Goal: Information Seeking & Learning: Learn about a topic

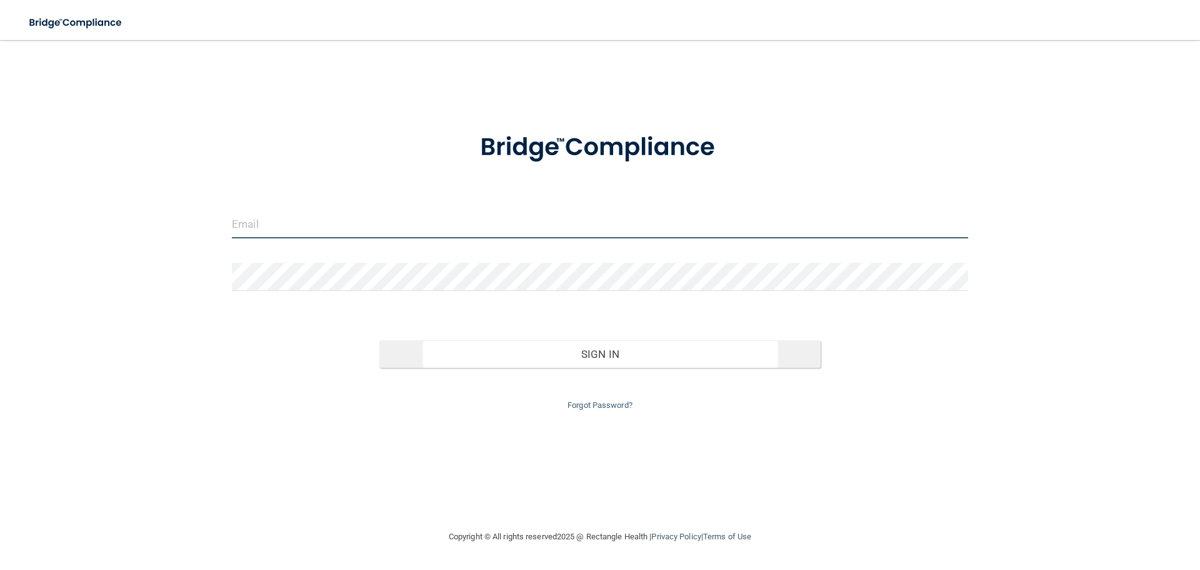
type input "[EMAIL_ADDRESS][DOMAIN_NAME]"
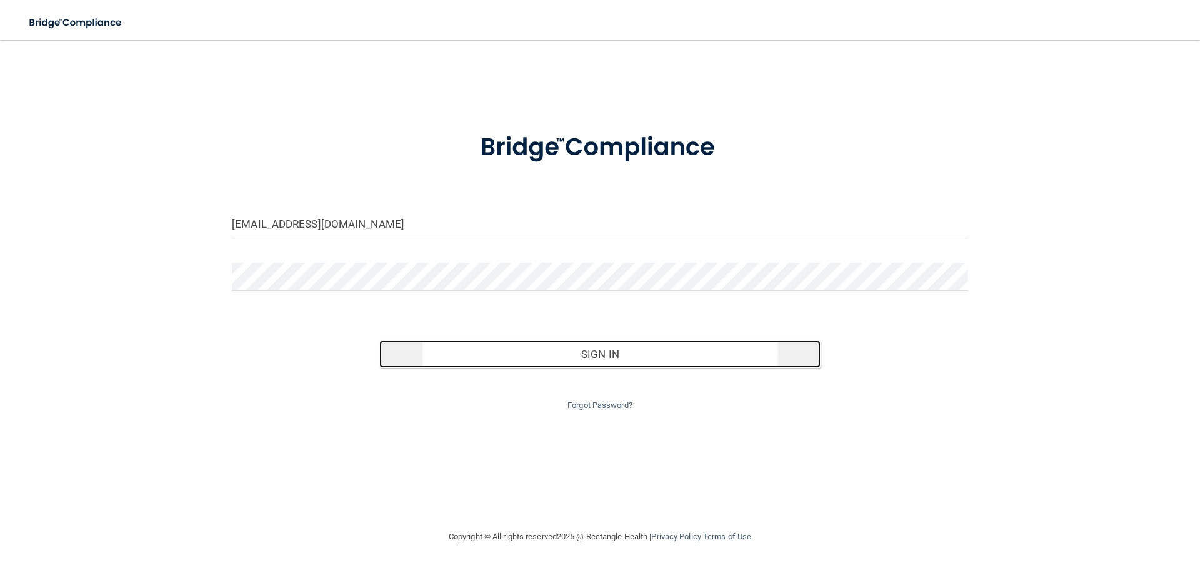
click at [608, 348] on button "Sign In" at bounding box center [601, 354] width 442 height 28
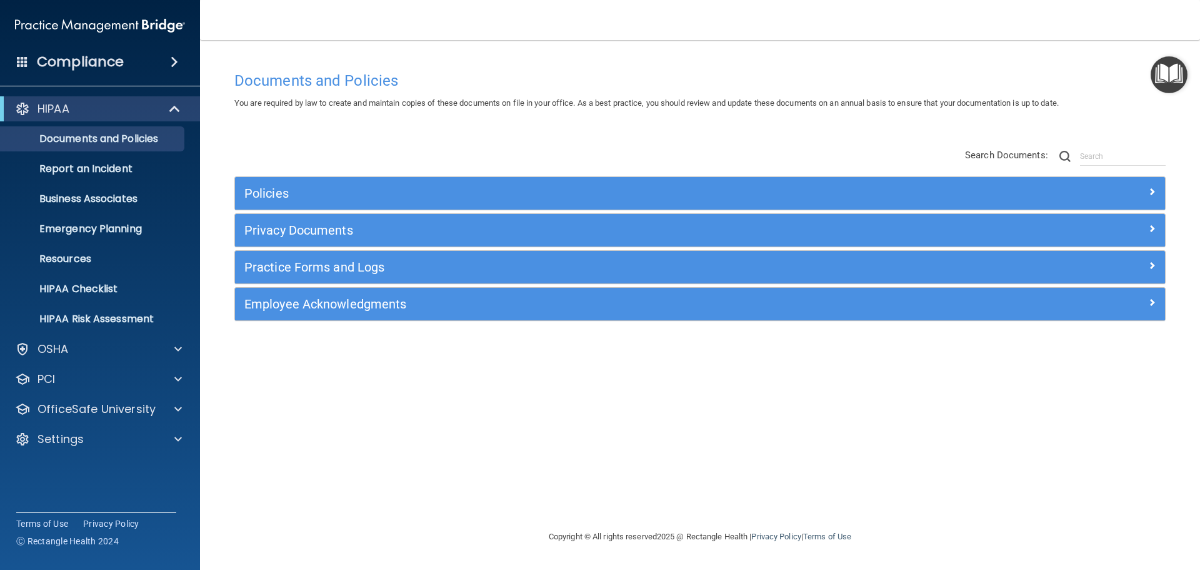
click at [93, 61] on h4 "Compliance" at bounding box center [80, 62] width 87 height 18
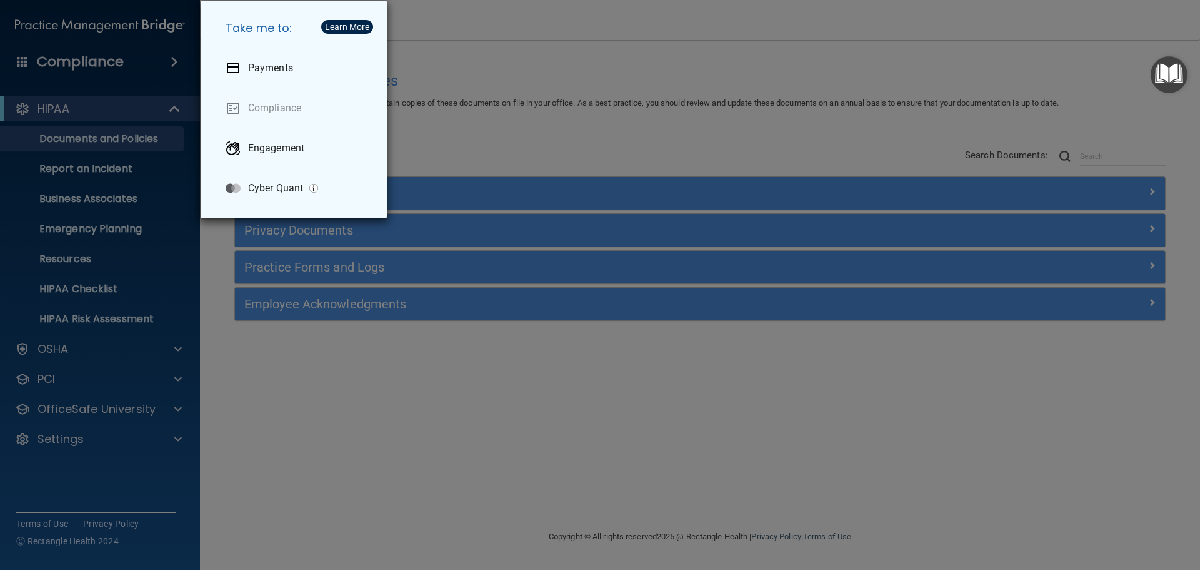
click at [498, 144] on div "Take me to: Payments Compliance Engagement Cyber Quant" at bounding box center [600, 285] width 1200 height 570
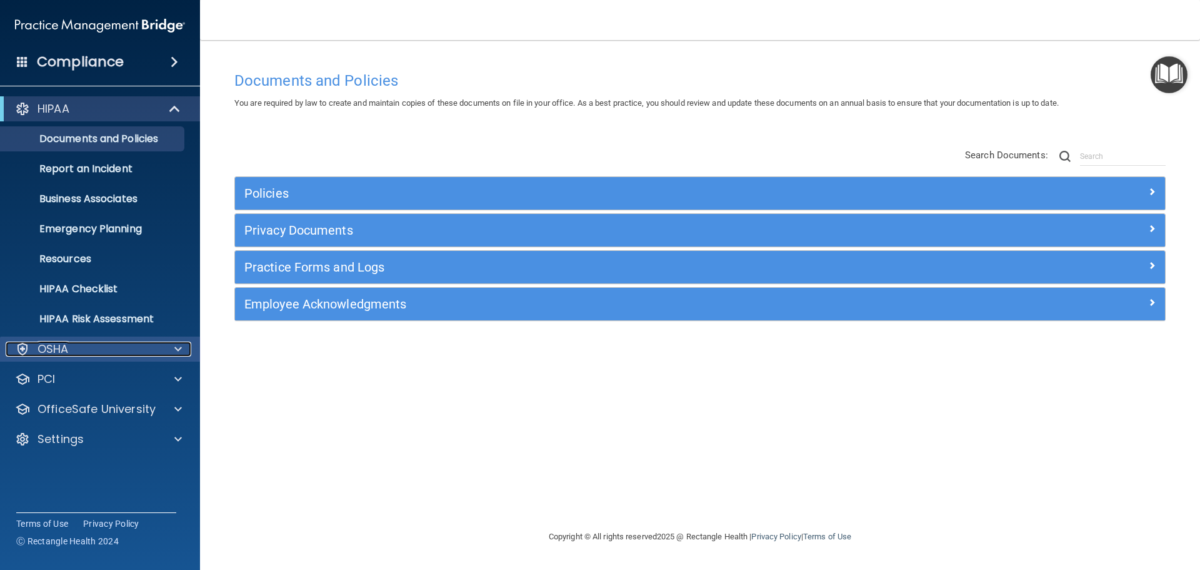
click at [94, 343] on div "OSHA" at bounding box center [83, 348] width 155 height 15
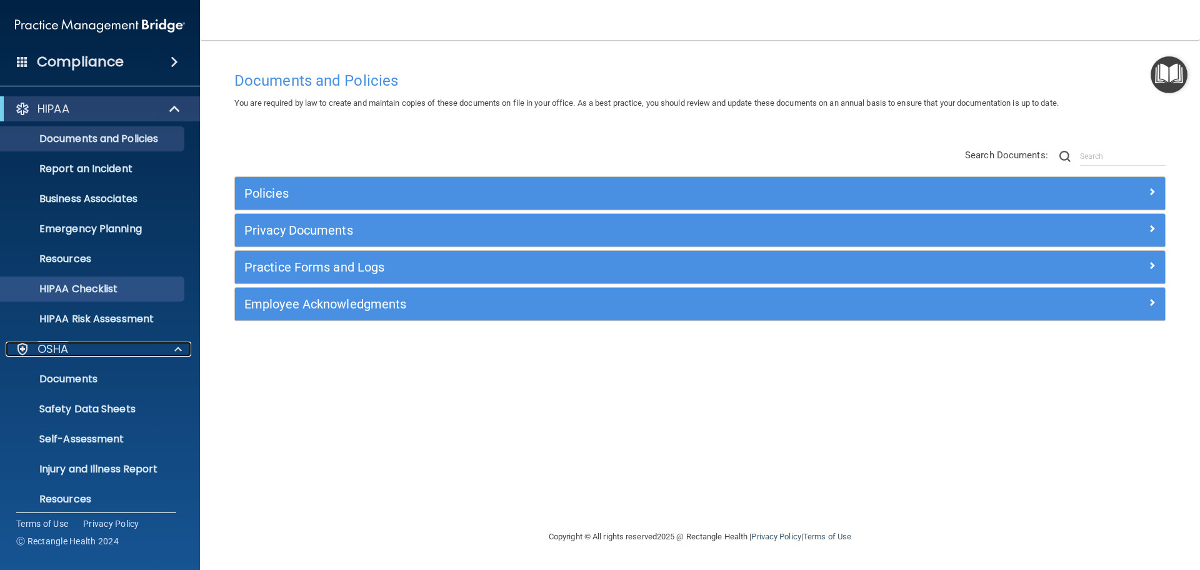
scroll to position [99, 0]
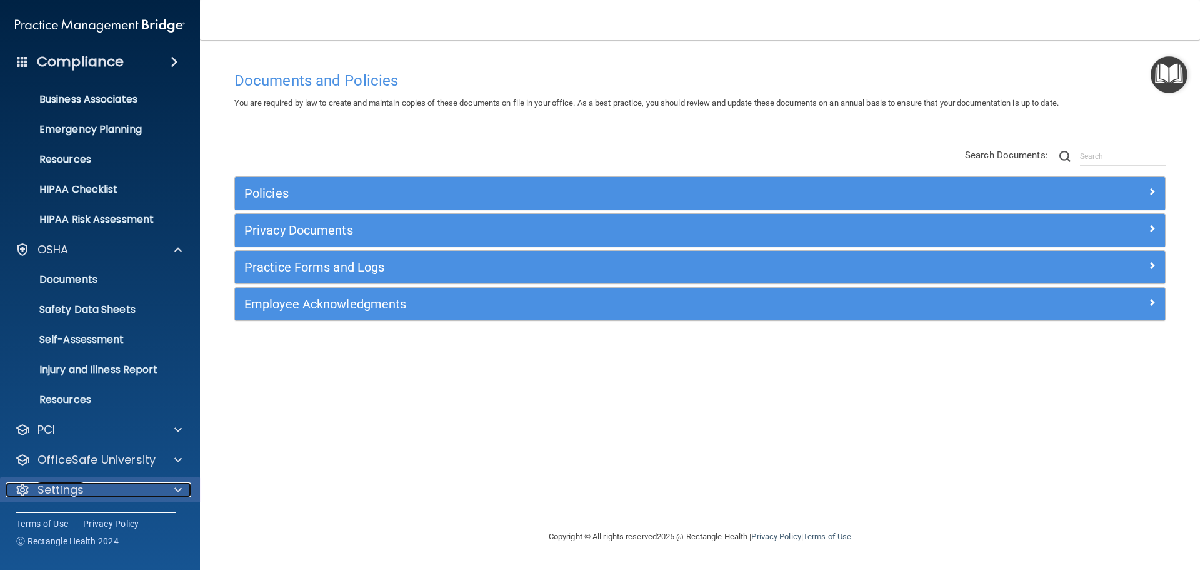
click at [111, 488] on div "Settings" at bounding box center [83, 489] width 155 height 15
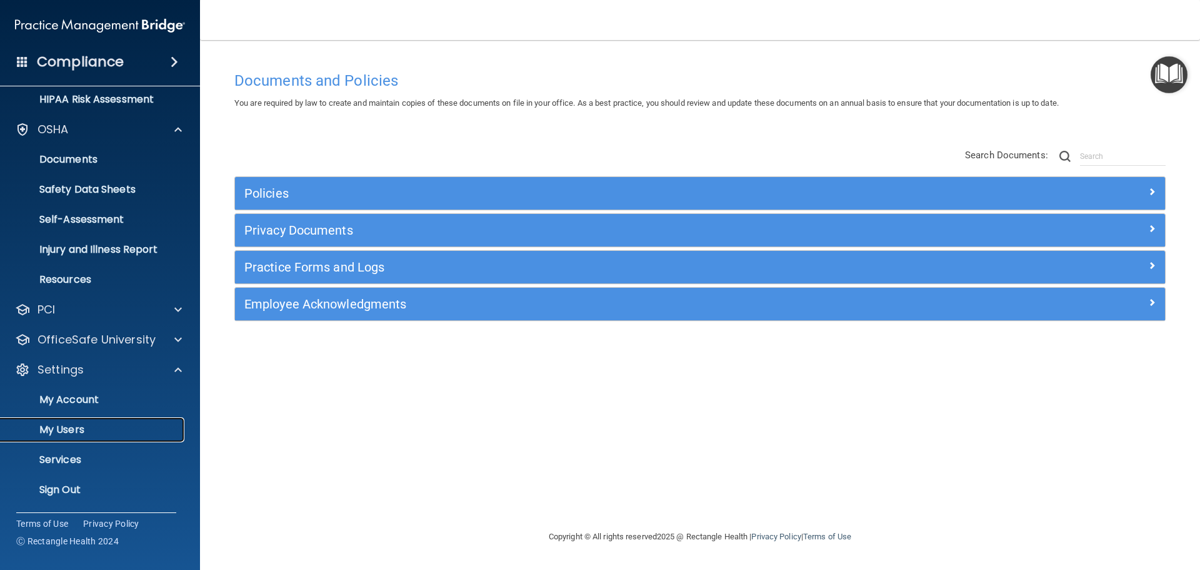
click at [86, 422] on link "My Users" at bounding box center [85, 429] width 197 height 25
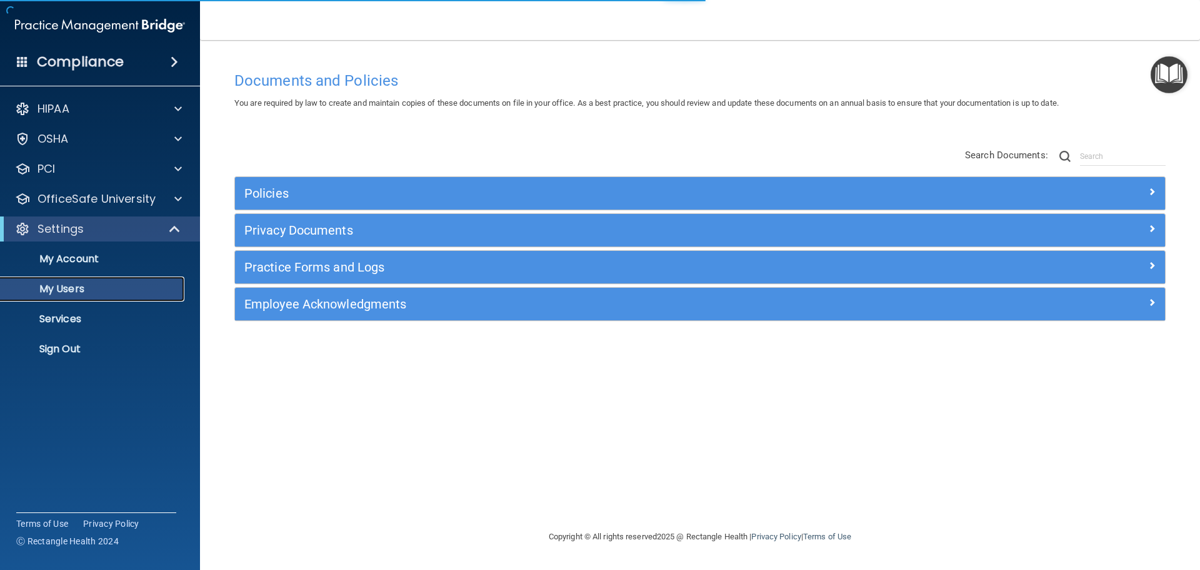
select select "20"
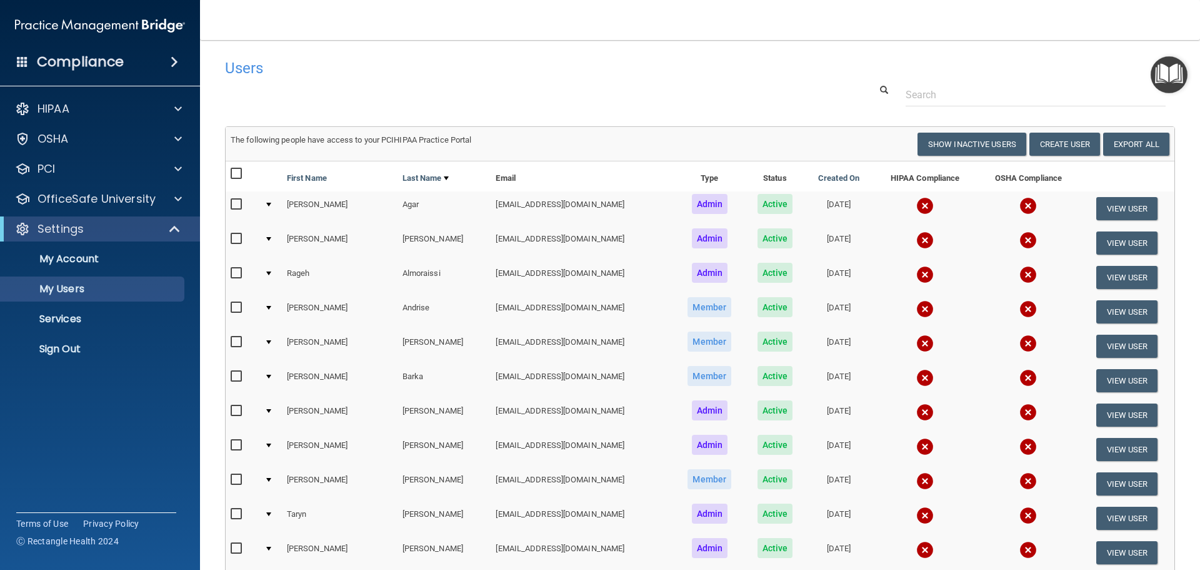
drag, startPoint x: 96, startPoint y: 114, endPoint x: 407, endPoint y: 85, distance: 312.1
click at [407, 85] on div at bounding box center [700, 94] width 969 height 23
click at [171, 139] on div at bounding box center [176, 138] width 31 height 15
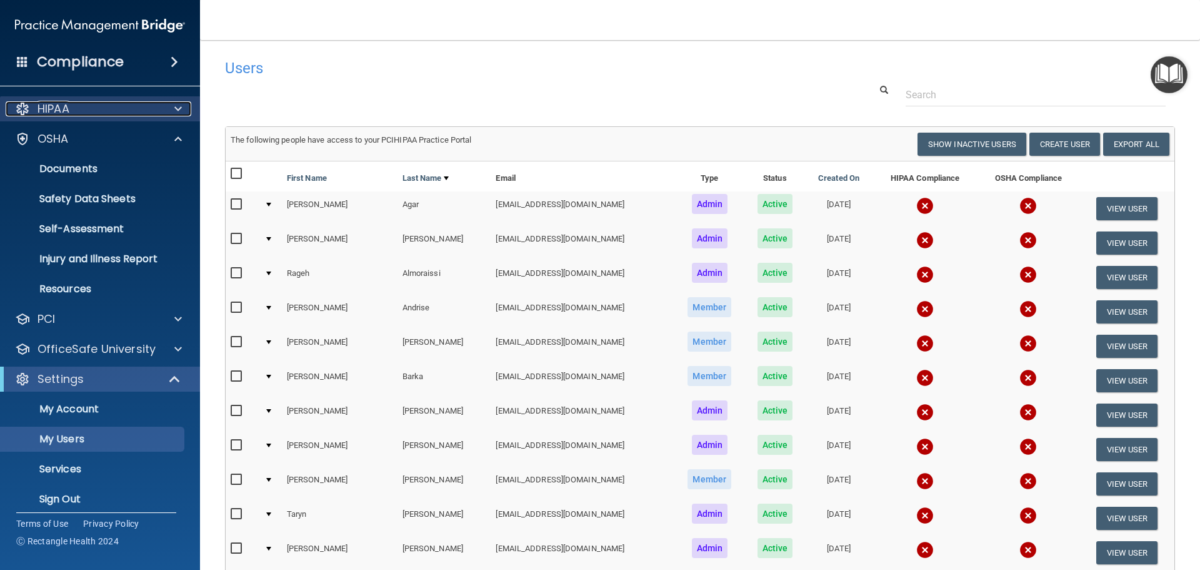
click at [181, 105] on span at bounding box center [178, 108] width 8 height 15
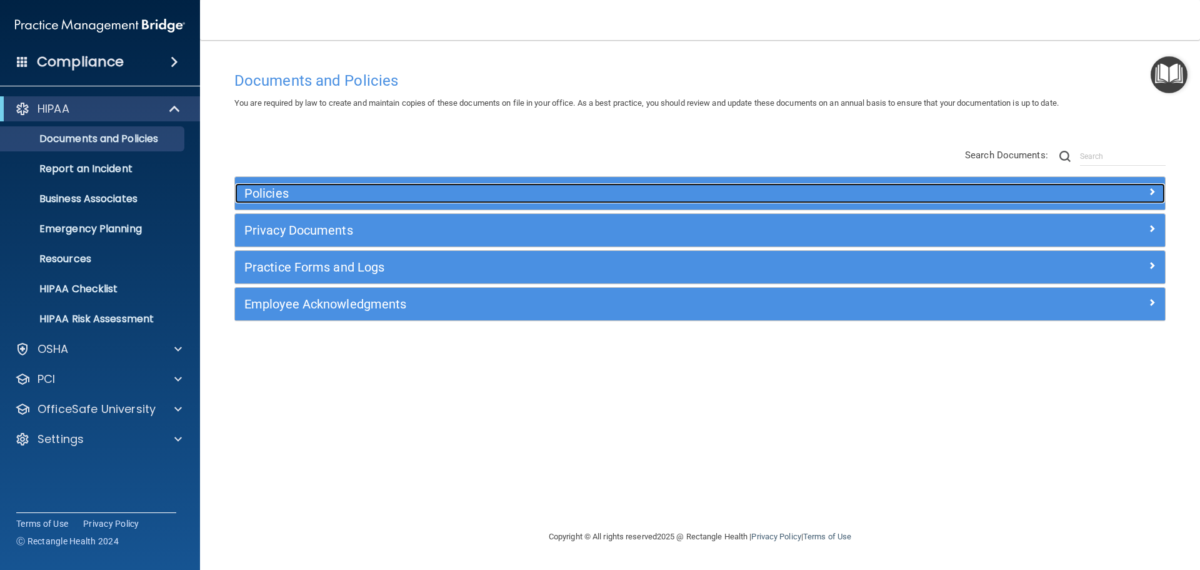
click at [309, 191] on h5 "Policies" at bounding box center [583, 193] width 679 height 14
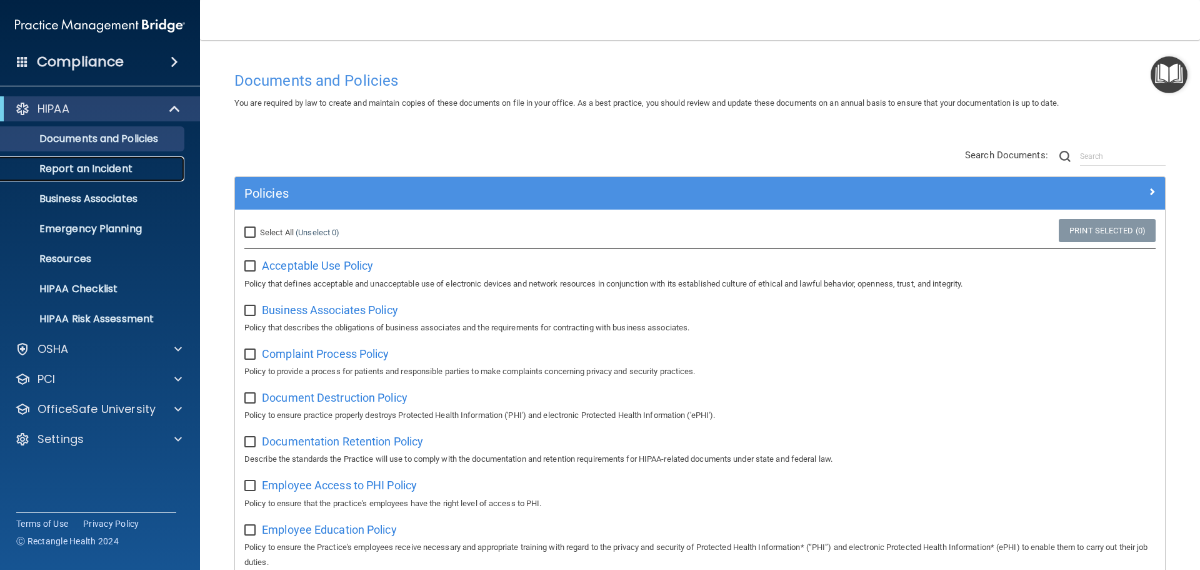
click at [115, 159] on link "Report an Incident" at bounding box center [85, 168] width 197 height 25
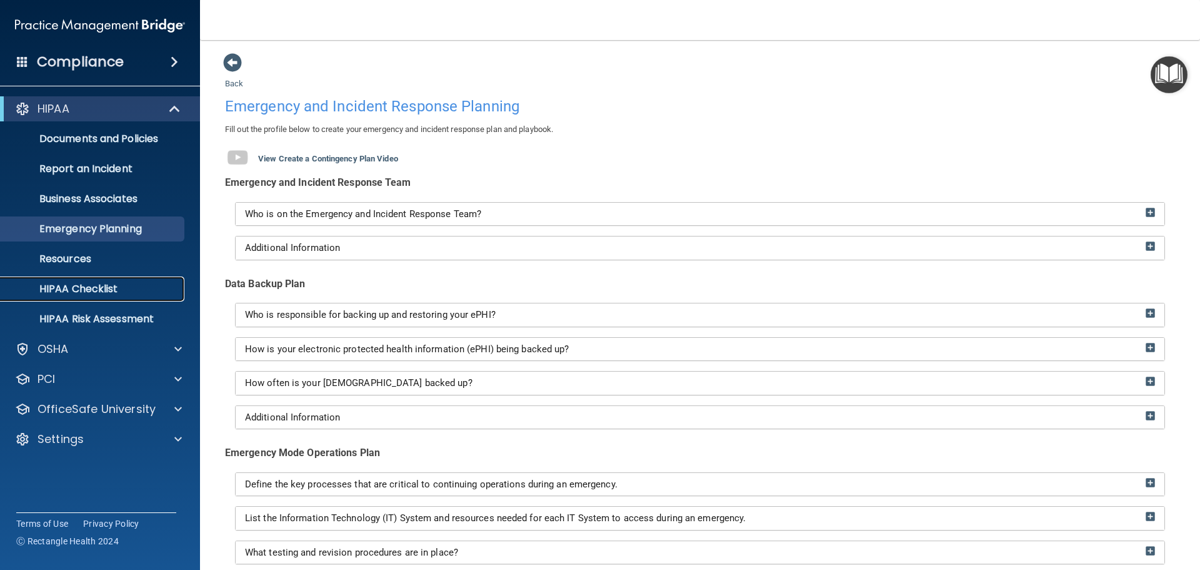
click at [74, 286] on p "HIPAA Checklist" at bounding box center [93, 289] width 171 height 13
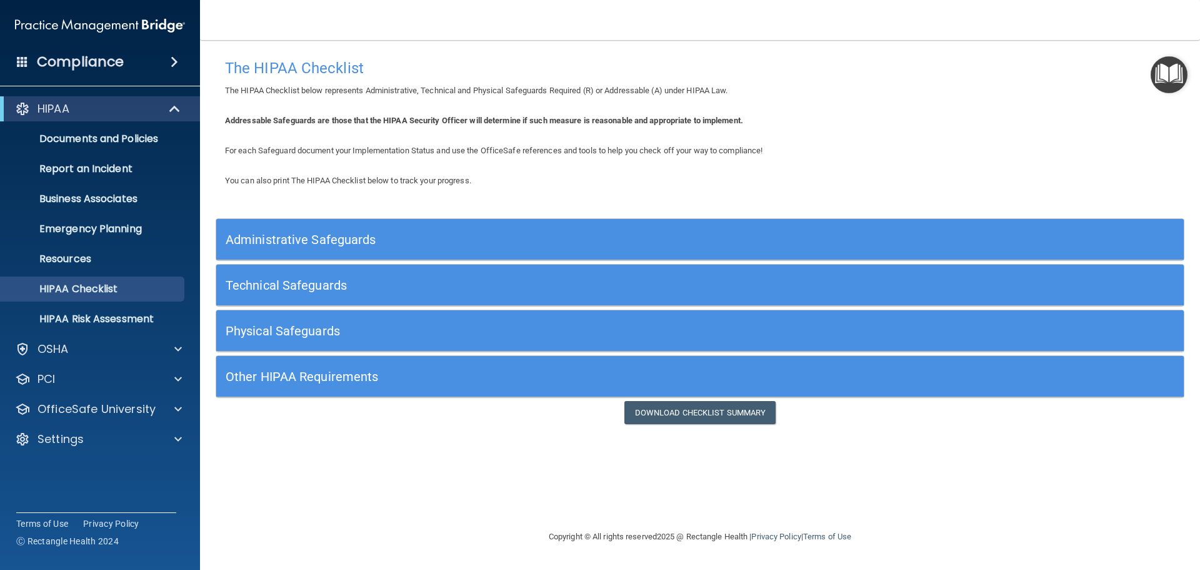
click at [361, 279] on h5 "Technical Safeguards" at bounding box center [579, 285] width 707 height 14
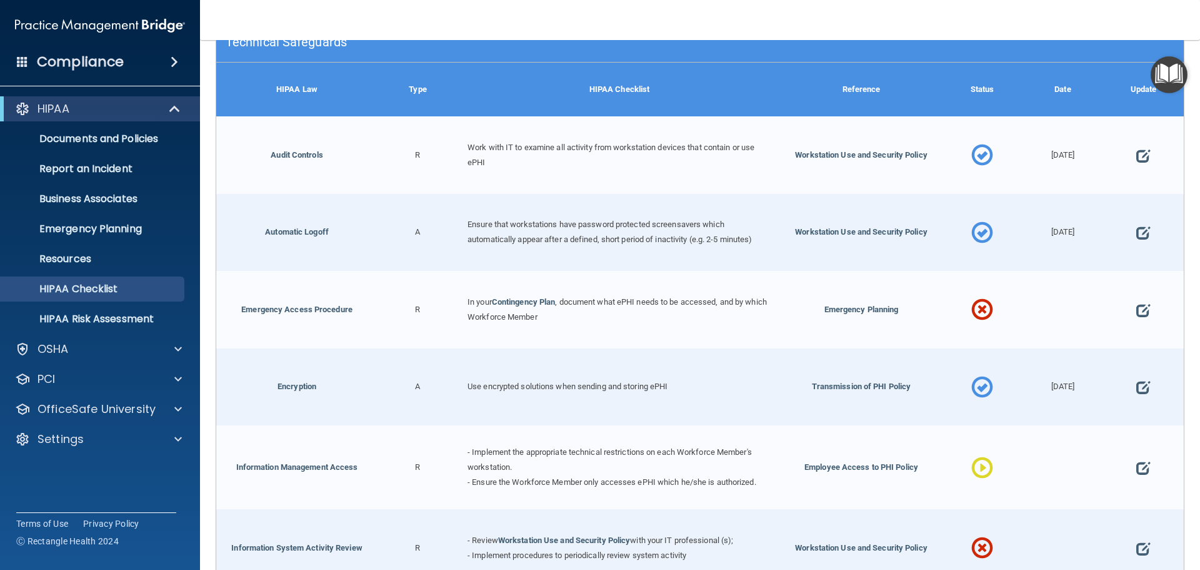
scroll to position [244, 0]
click at [877, 309] on span "Emergency Planning" at bounding box center [862, 308] width 74 height 9
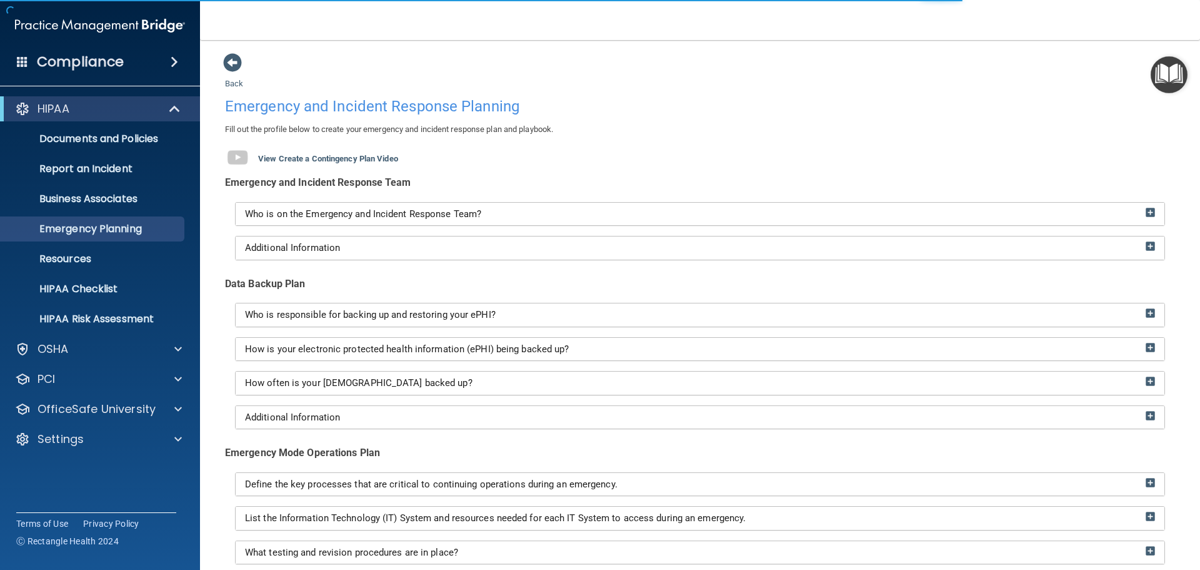
scroll to position [88, 0]
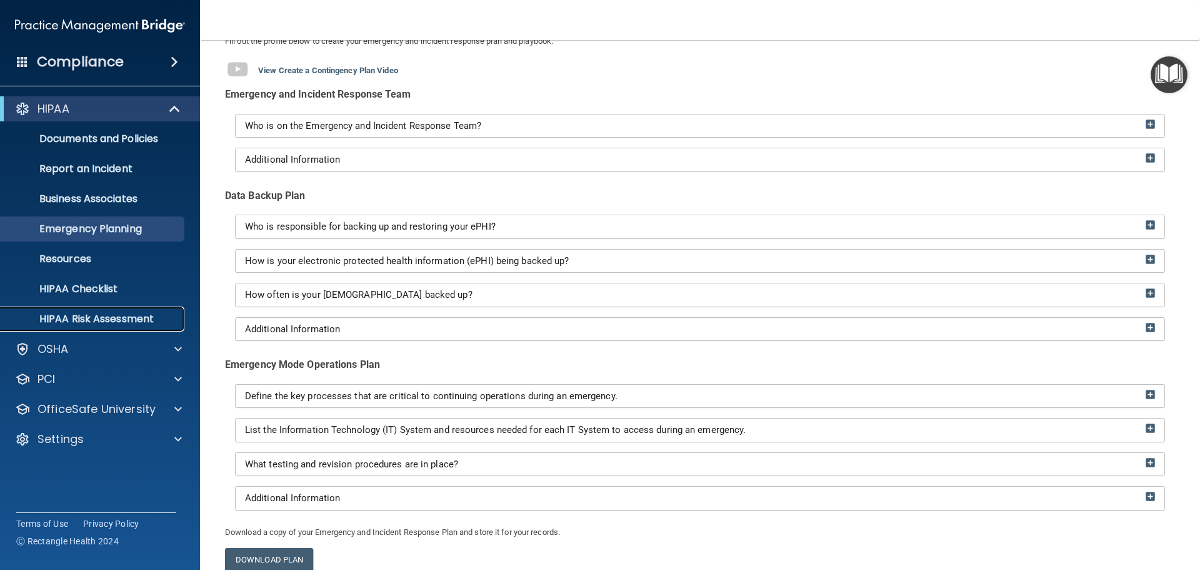
click at [81, 329] on link "HIPAA Risk Assessment" at bounding box center [85, 318] width 197 height 25
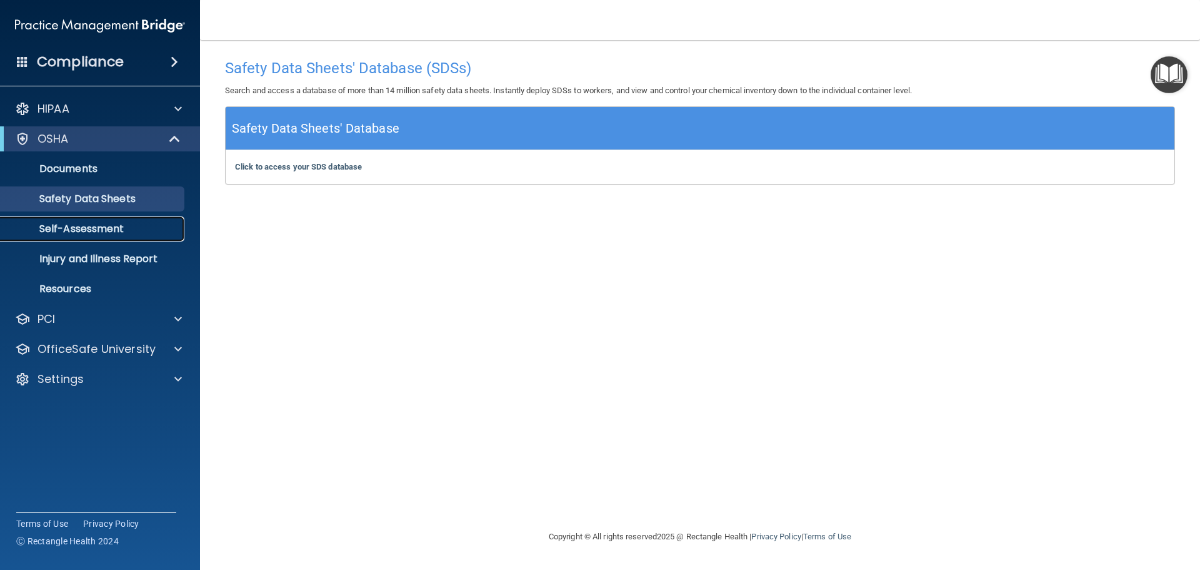
click at [102, 232] on p "Self-Assessment" at bounding box center [93, 229] width 171 height 13
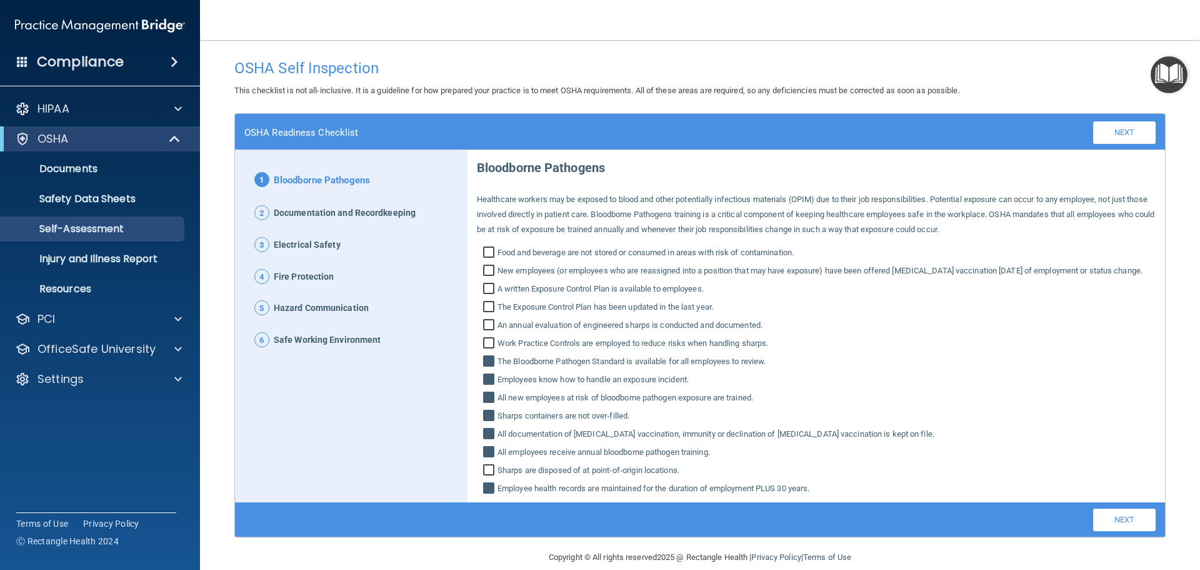
click at [490, 249] on input "Food and beverage are not stored or consumed in areas with risk of contaminatio…" at bounding box center [490, 254] width 14 height 13
checkbox input "true"
click at [93, 268] on link "Injury and Illness Report" at bounding box center [85, 258] width 197 height 25
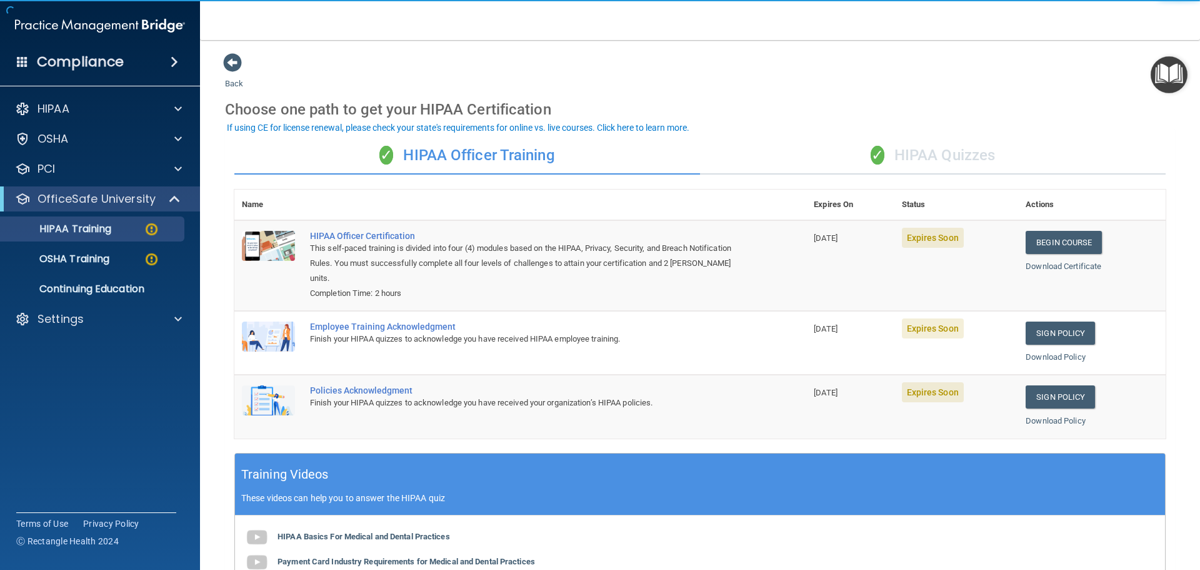
click at [971, 145] on div "✓ HIPAA Quizzes" at bounding box center [933, 156] width 466 height 38
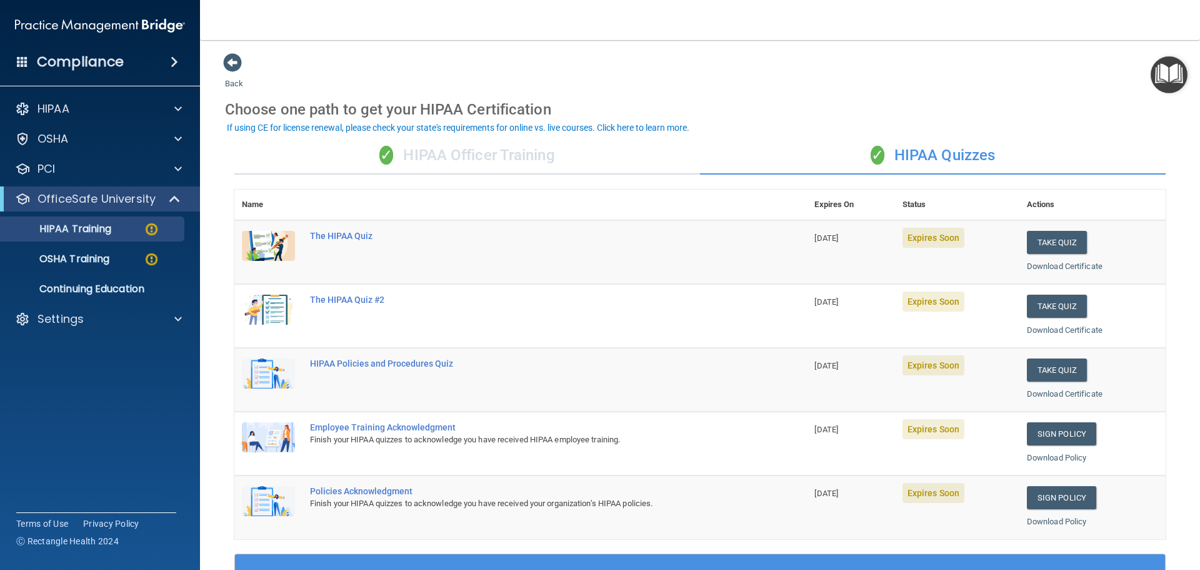
click at [512, 152] on div "✓ HIPAA Officer Training" at bounding box center [467, 156] width 466 height 38
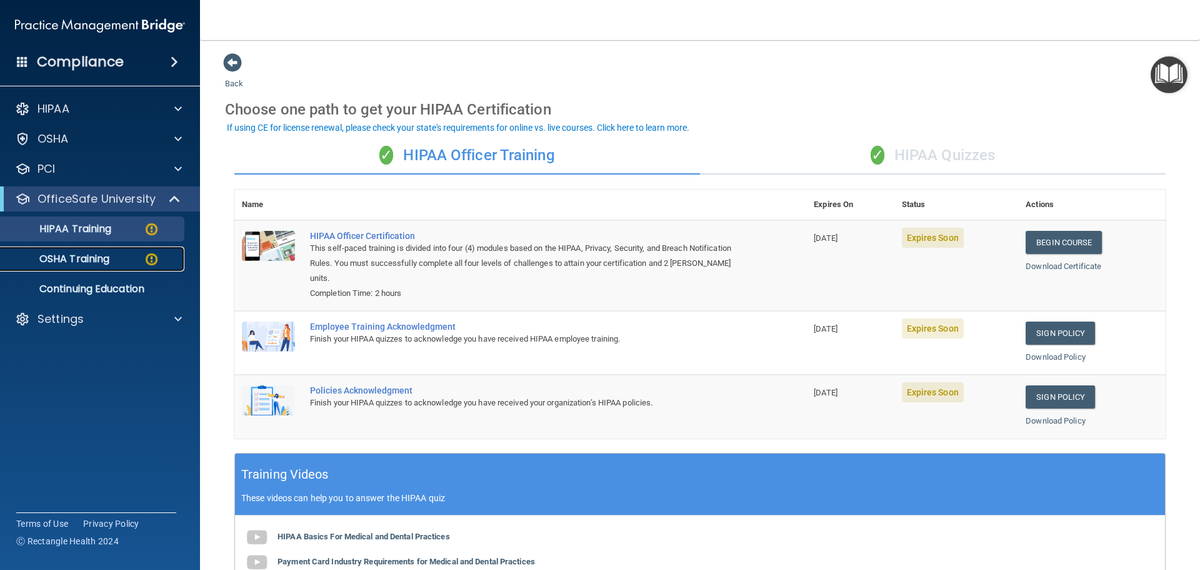
click at [93, 266] on link "OSHA Training" at bounding box center [85, 258] width 197 height 25
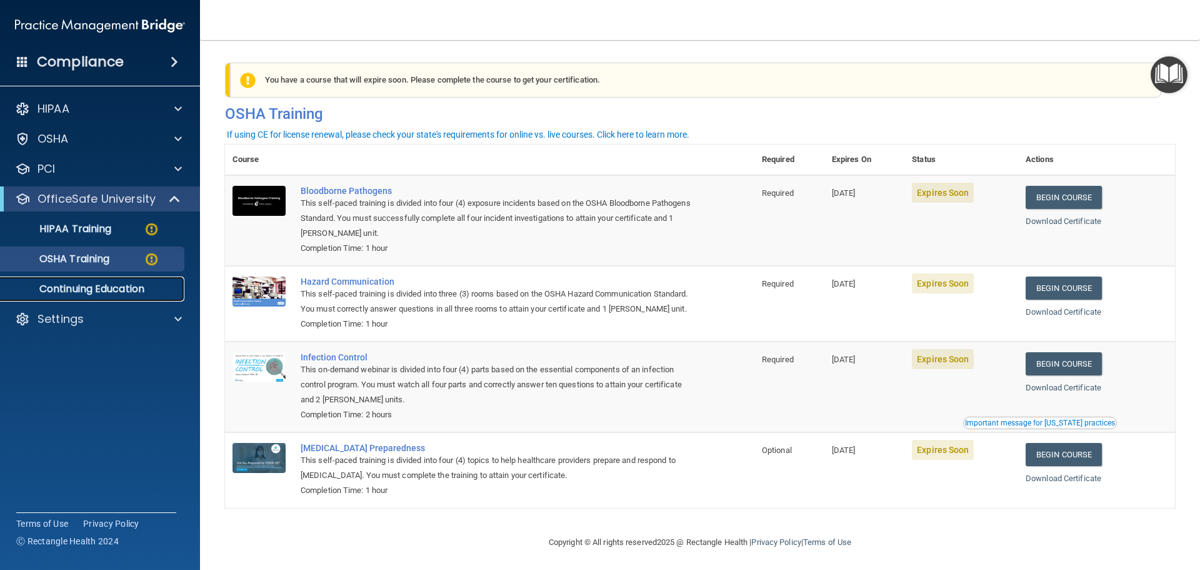
click at [83, 291] on p "Continuing Education" at bounding box center [93, 289] width 171 height 13
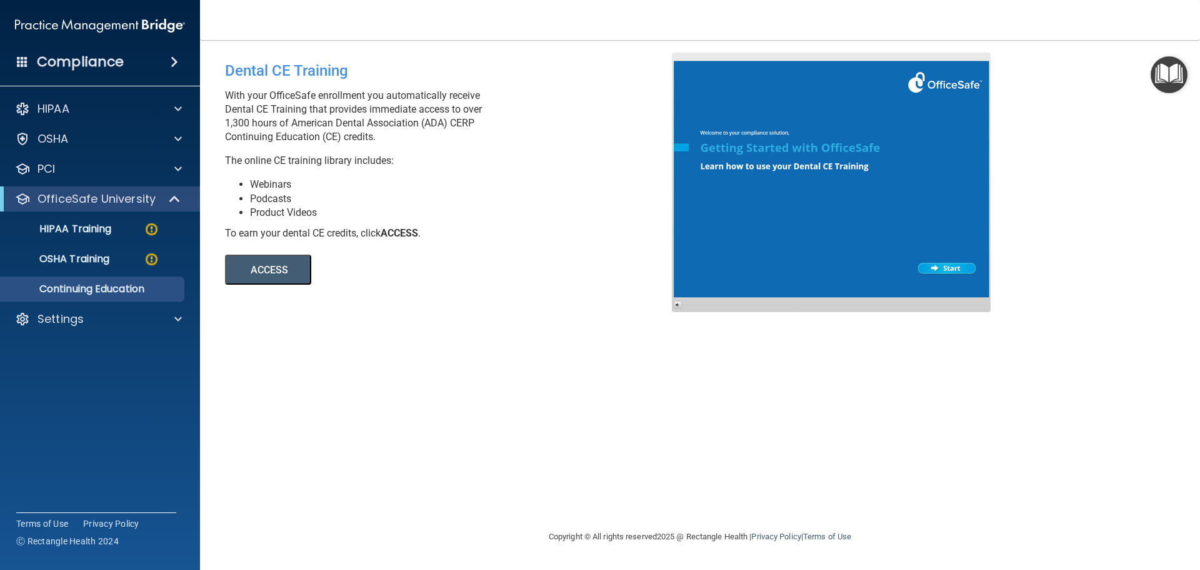
click at [273, 276] on button "ACCESS" at bounding box center [268, 269] width 86 height 30
click at [134, 313] on div "Settings" at bounding box center [83, 318] width 155 height 15
click at [83, 375] on p "My Users" at bounding box center [93, 379] width 171 height 13
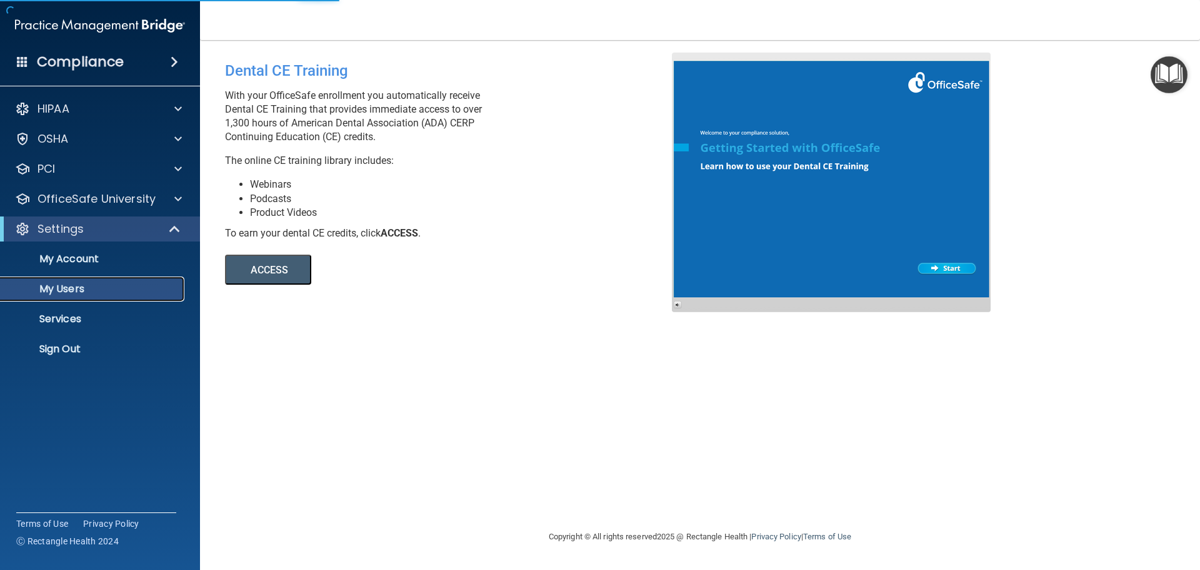
select select "20"
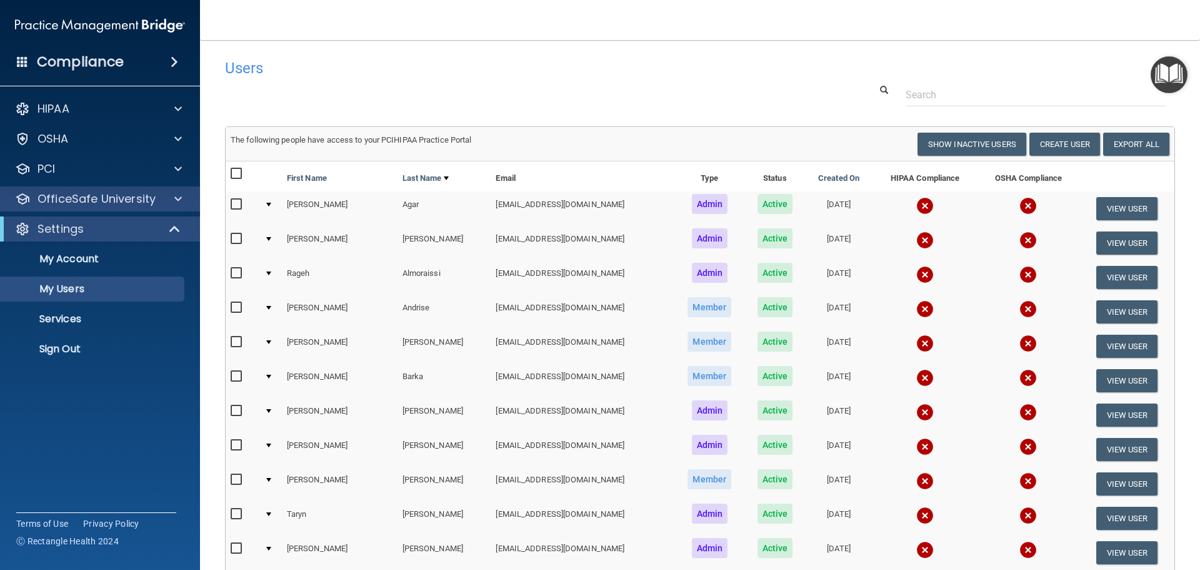
click at [136, 210] on div "OfficeSafe University" at bounding box center [100, 198] width 201 height 25
click at [165, 203] on div at bounding box center [176, 198] width 31 height 15
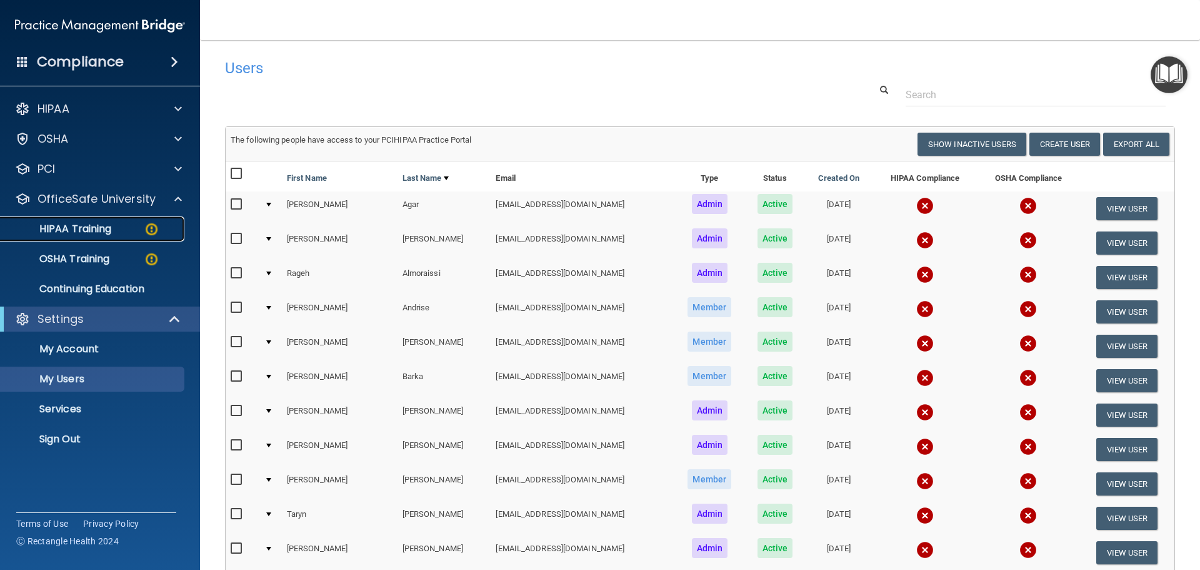
click at [99, 228] on p "HIPAA Training" at bounding box center [59, 229] width 103 height 13
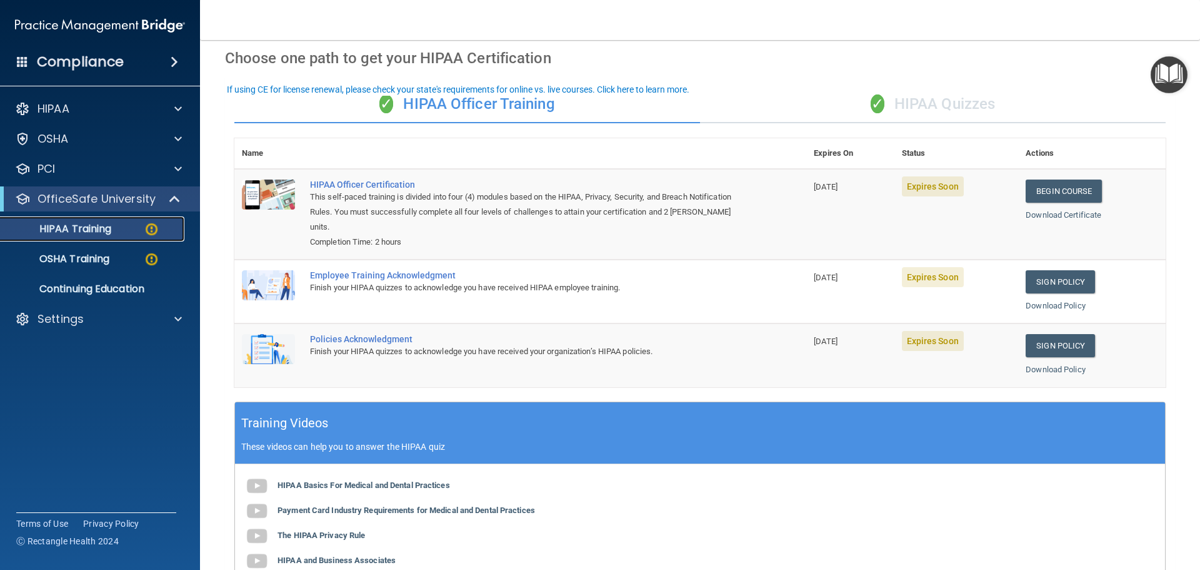
scroll to position [52, 0]
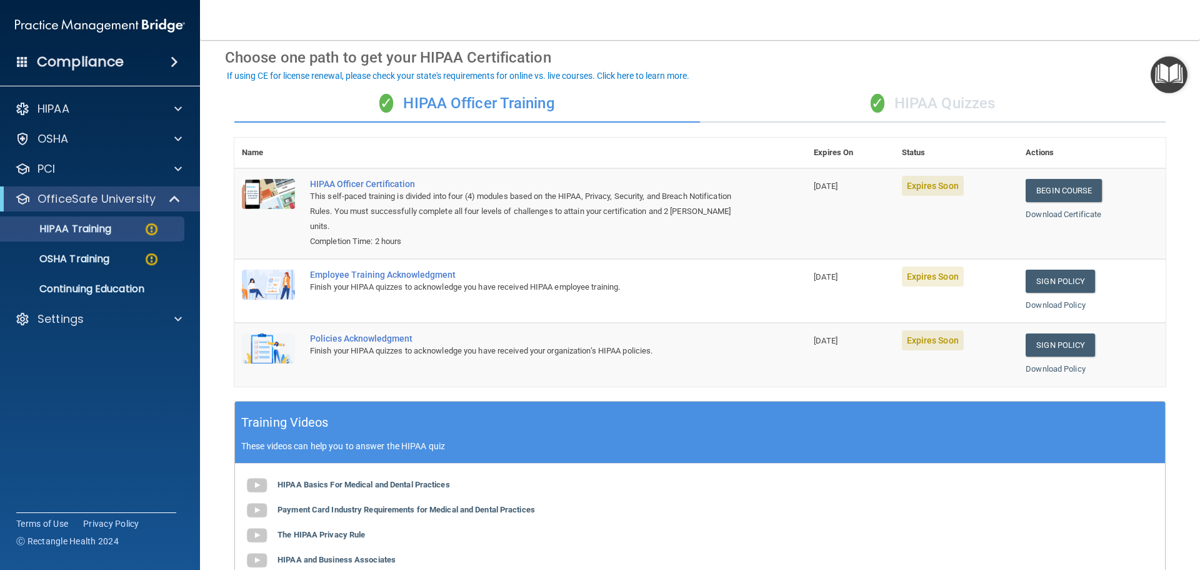
click at [940, 112] on div "✓ HIPAA Quizzes" at bounding box center [933, 104] width 466 height 38
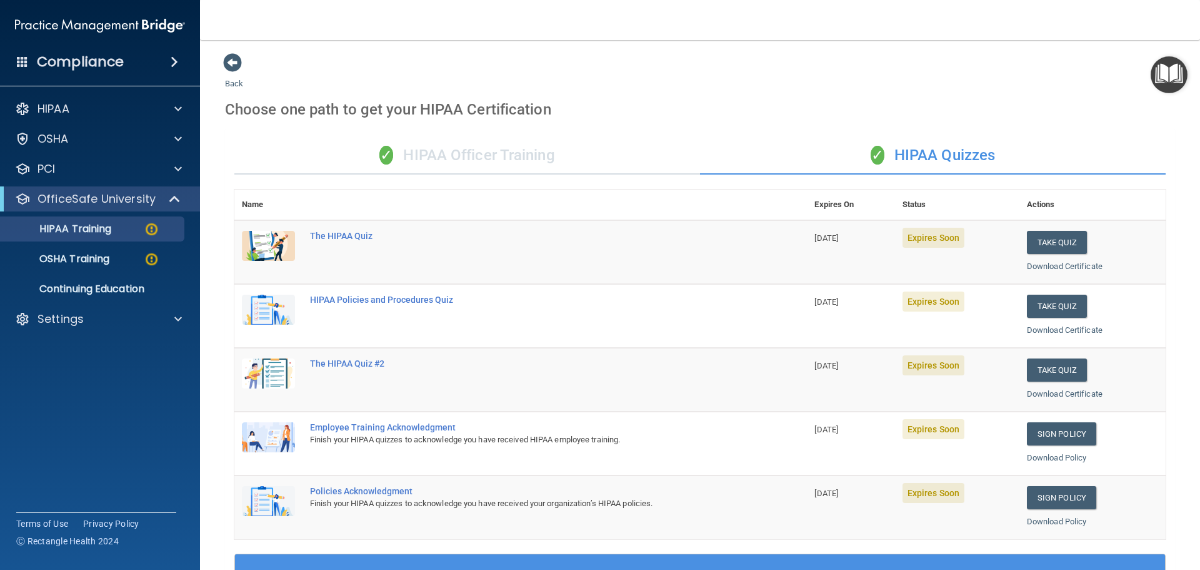
scroll to position [185, 0]
